Goal: Check status

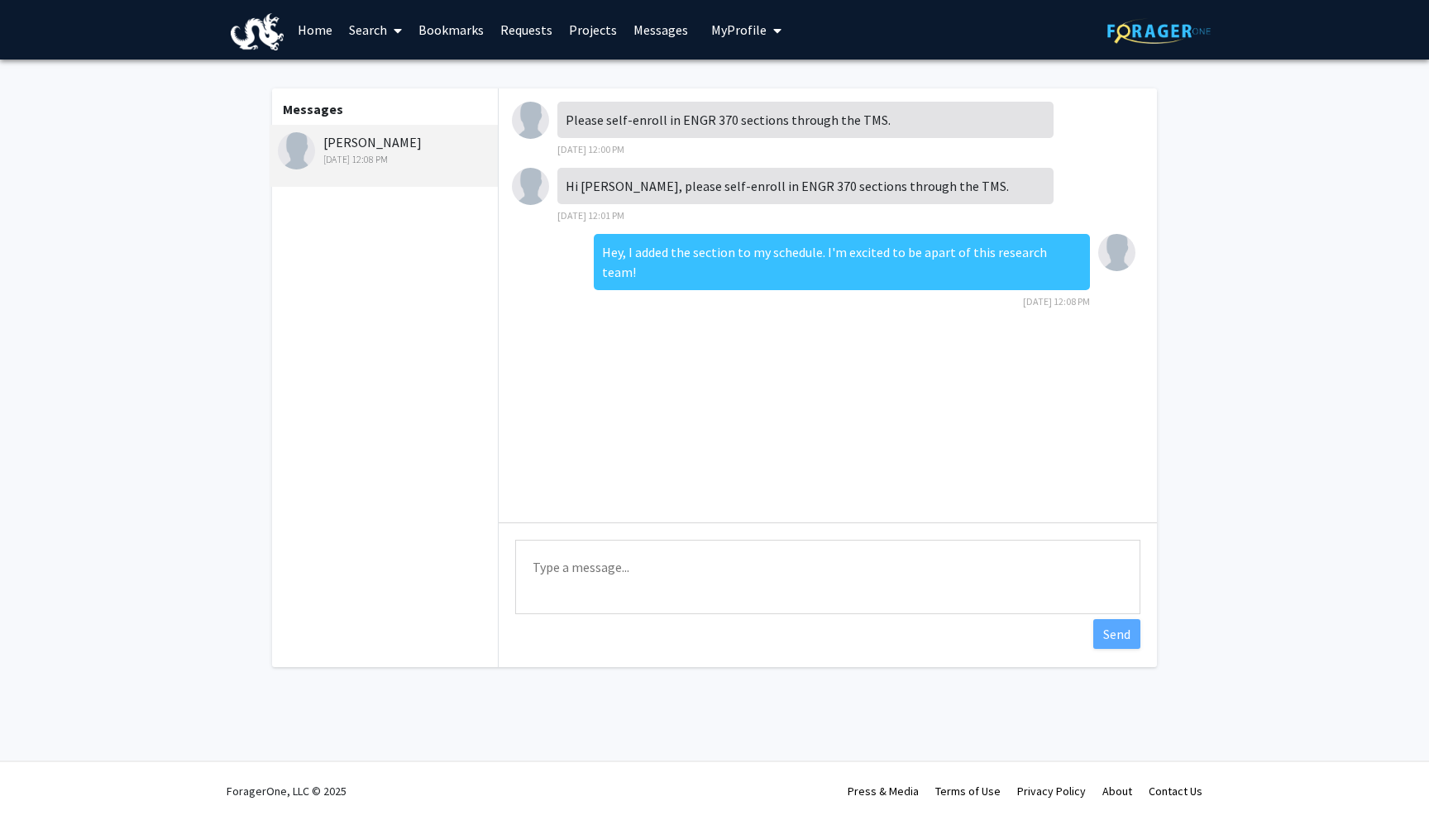
click at [530, 38] on link "Requests" at bounding box center [526, 30] width 69 height 58
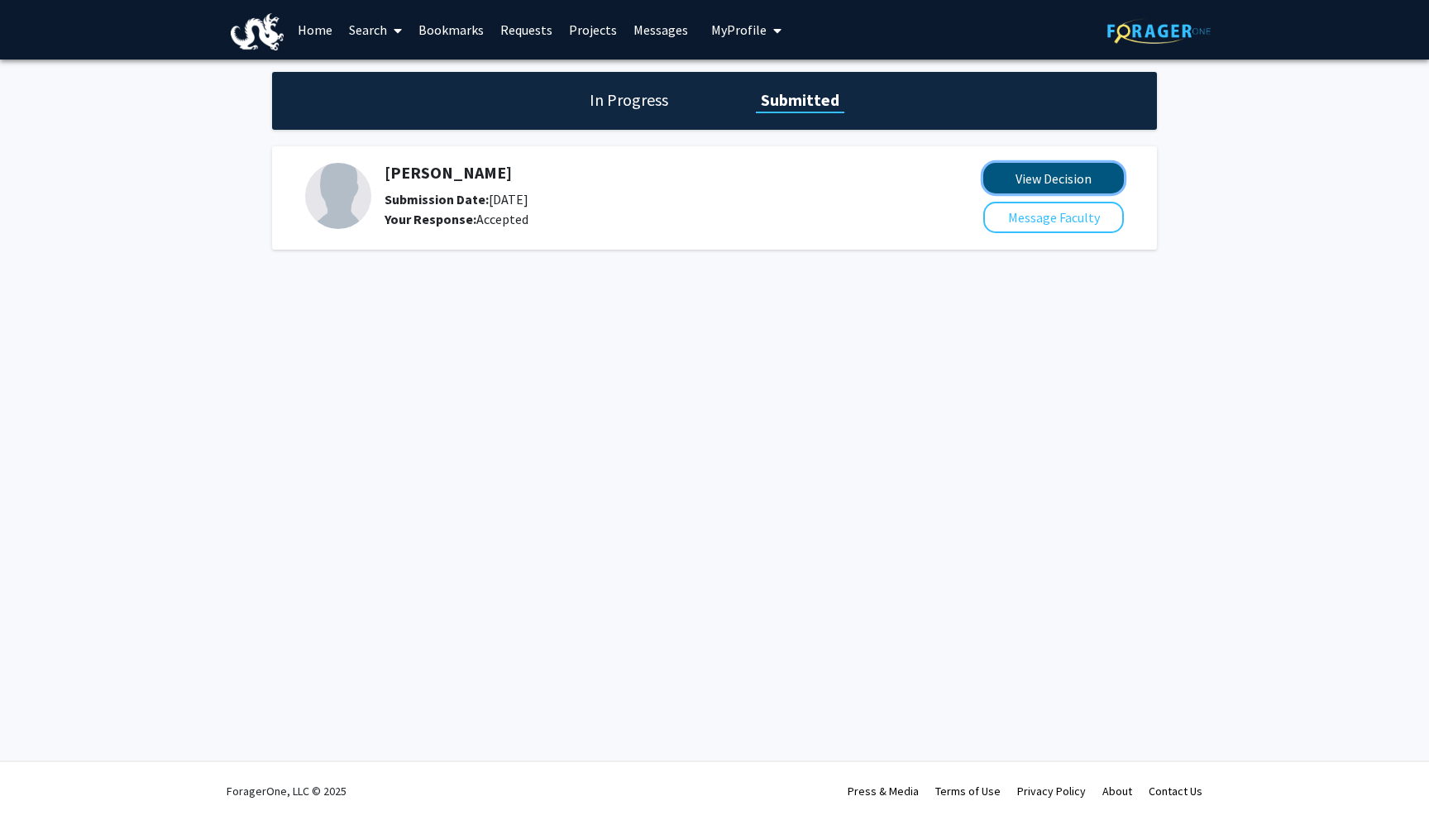
click at [1011, 171] on button "View Decision" at bounding box center [1053, 178] width 141 height 31
